Goal: Information Seeking & Learning: Learn about a topic

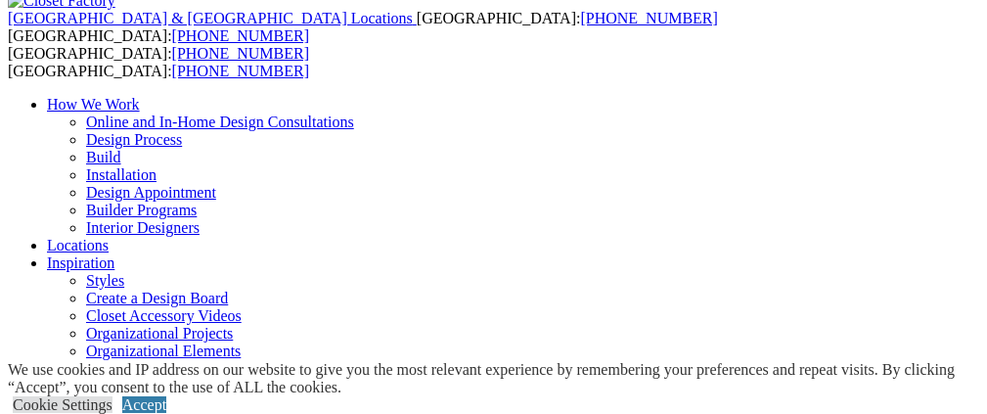
scroll to position [196, 0]
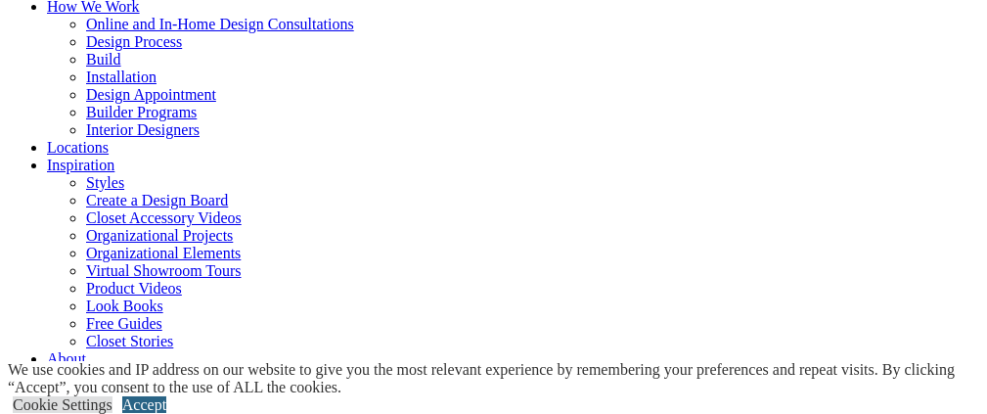
click at [166, 396] on link "Accept" at bounding box center [144, 404] width 44 height 17
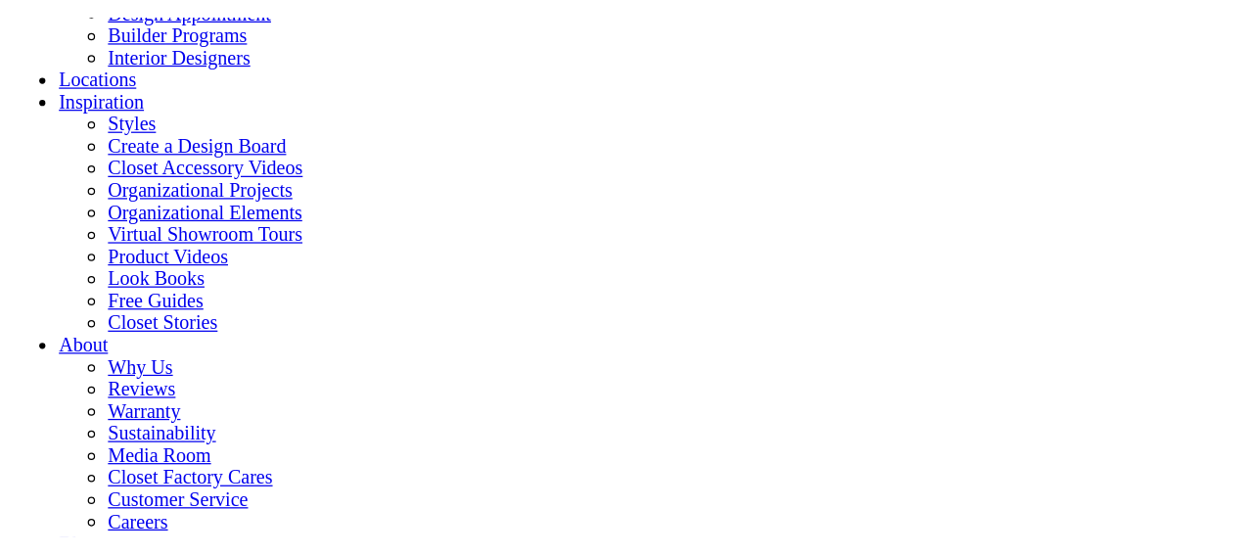
scroll to position [294, 0]
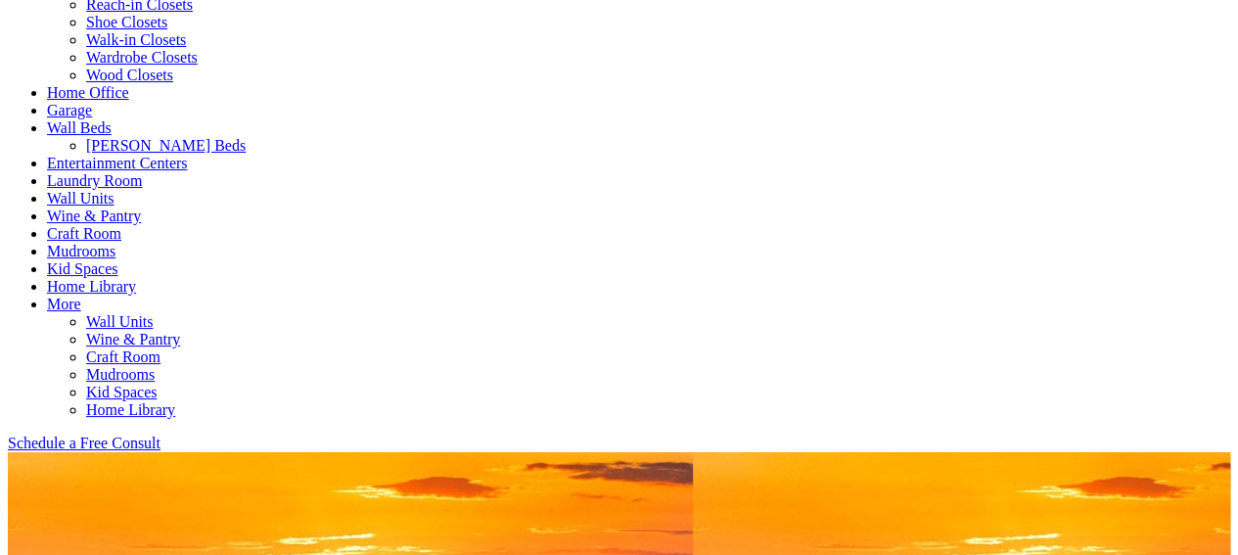
scroll to position [978, 0]
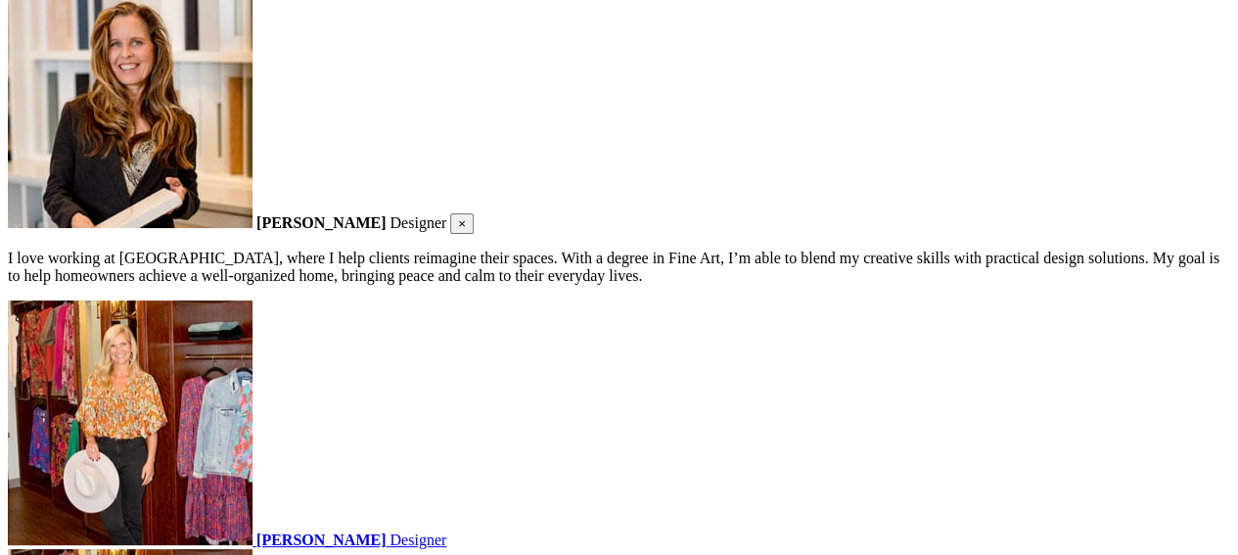
scroll to position [3164, 0]
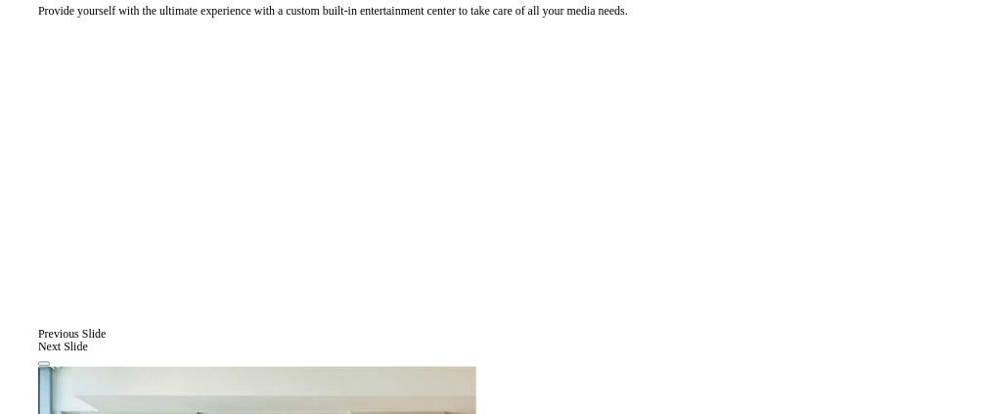
scroll to position [1272, 0]
